Goal: Find specific page/section: Find specific page/section

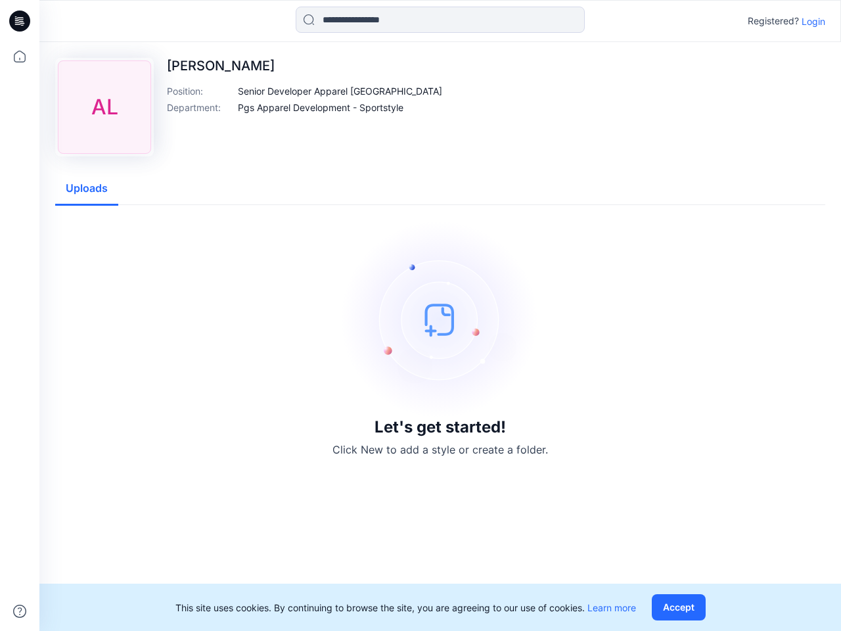
click at [421, 316] on img at bounding box center [440, 319] width 197 height 197
click at [20, 21] on icon at bounding box center [21, 21] width 5 height 1
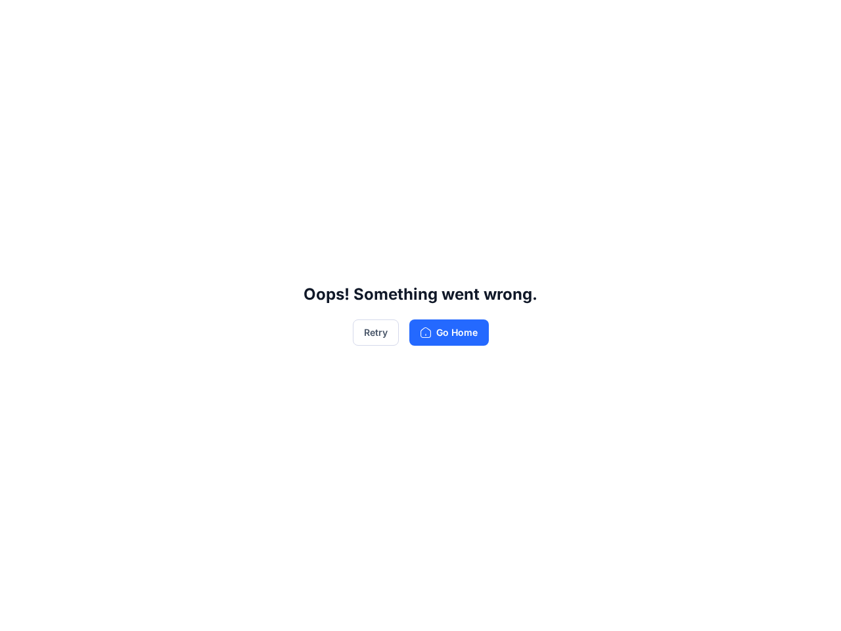
click at [20, 611] on div "Oops! Something went wrong. Retry Go Home" at bounding box center [420, 315] width 841 height 631
click at [440, 20] on div "Oops! Something went wrong. Retry Go Home" at bounding box center [420, 315] width 841 height 631
click at [814, 21] on div "Oops! Something went wrong. Retry Go Home" at bounding box center [420, 315] width 841 height 631
click at [307, 91] on div "Oops! Something went wrong. Retry Go Home" at bounding box center [420, 315] width 841 height 631
click at [321, 107] on div "Oops! Something went wrong. Retry Go Home" at bounding box center [420, 315] width 841 height 631
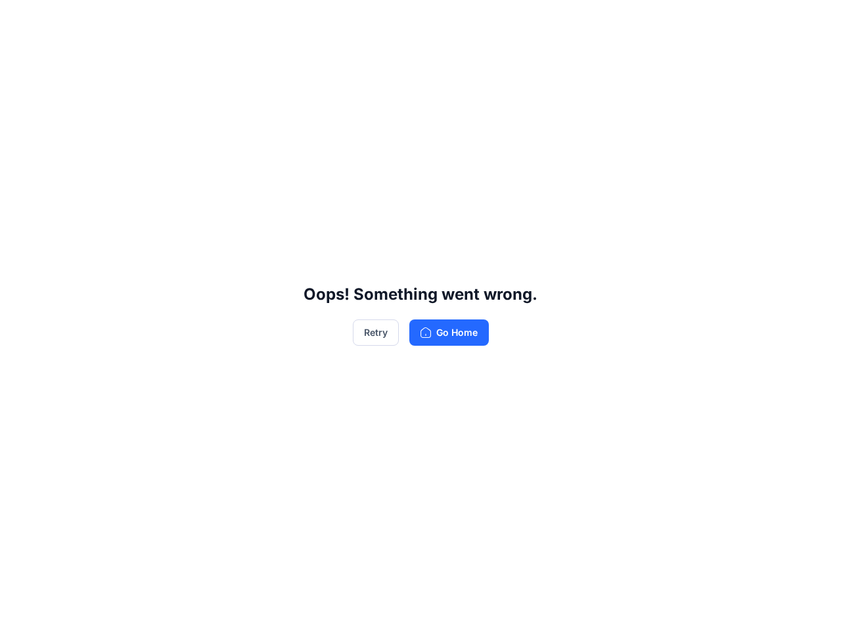
click at [87, 189] on div "Oops! Something went wrong. Retry Go Home" at bounding box center [420, 315] width 841 height 631
click at [682, 607] on div "Oops! Something went wrong. Retry Go Home" at bounding box center [420, 315] width 841 height 631
